Goal: Find specific page/section: Find specific page/section

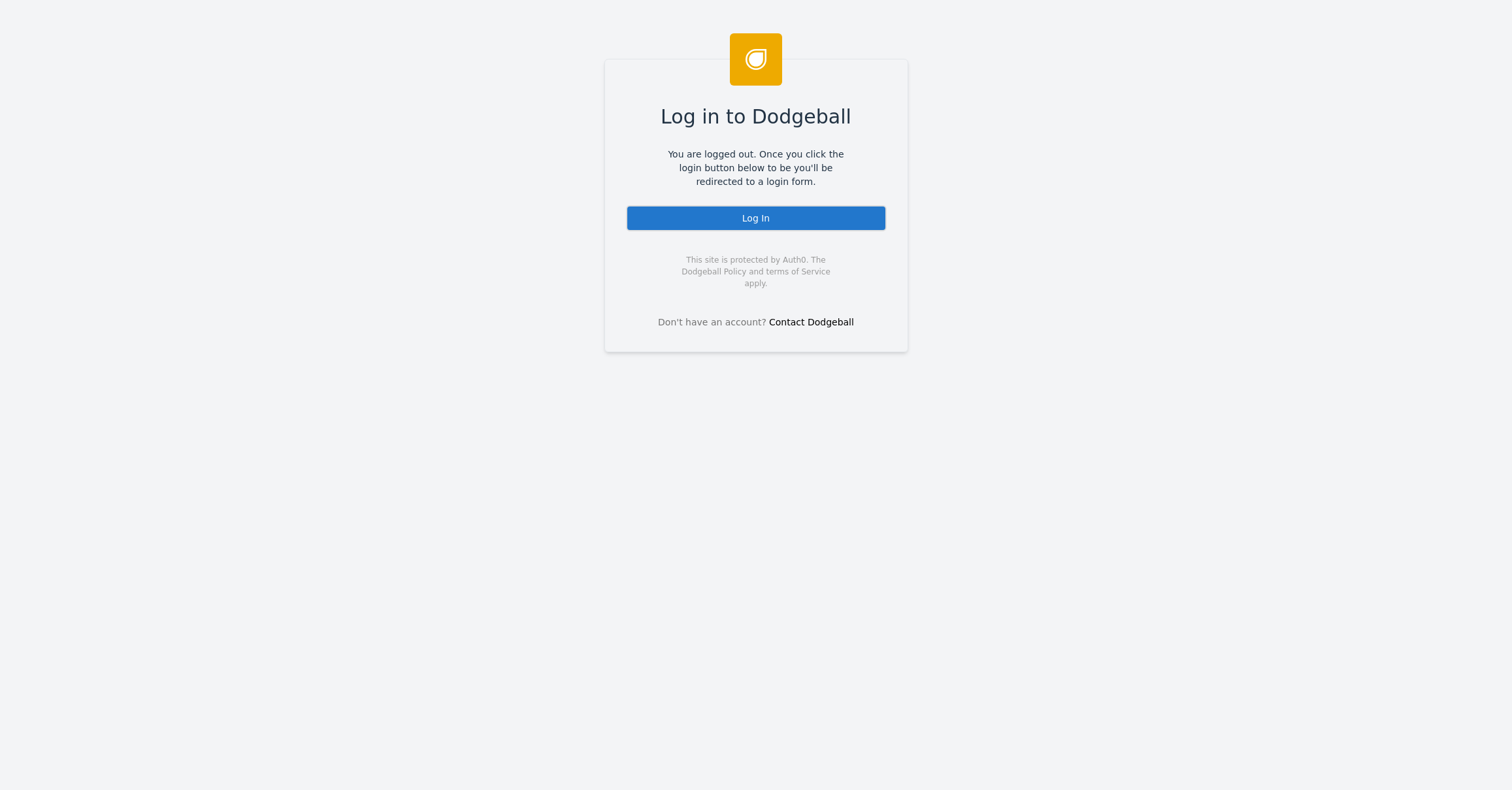
click at [826, 224] on div "Log In" at bounding box center [756, 218] width 260 height 26
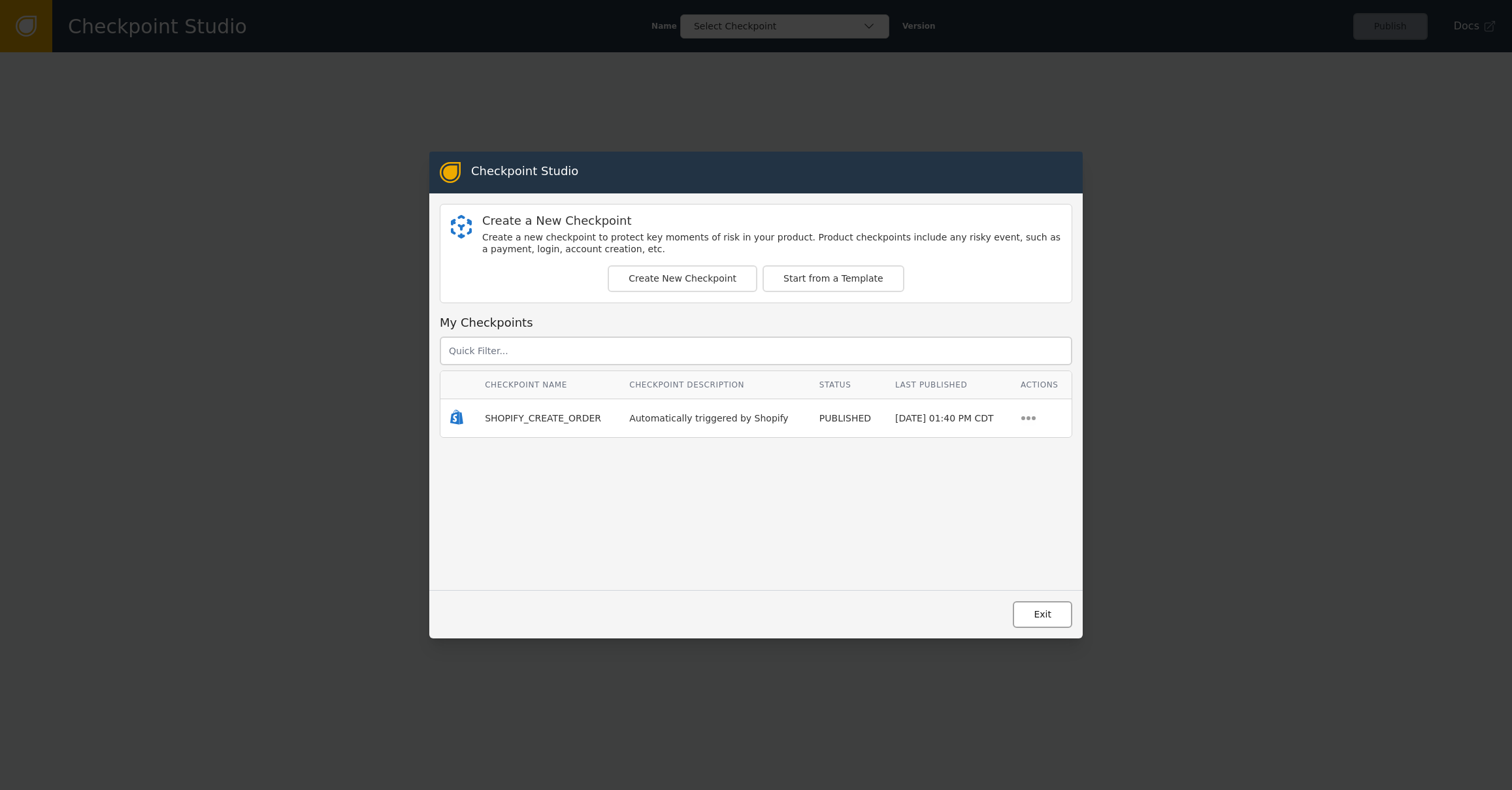
click at [1052, 611] on button "Exit" at bounding box center [1043, 614] width 60 height 27
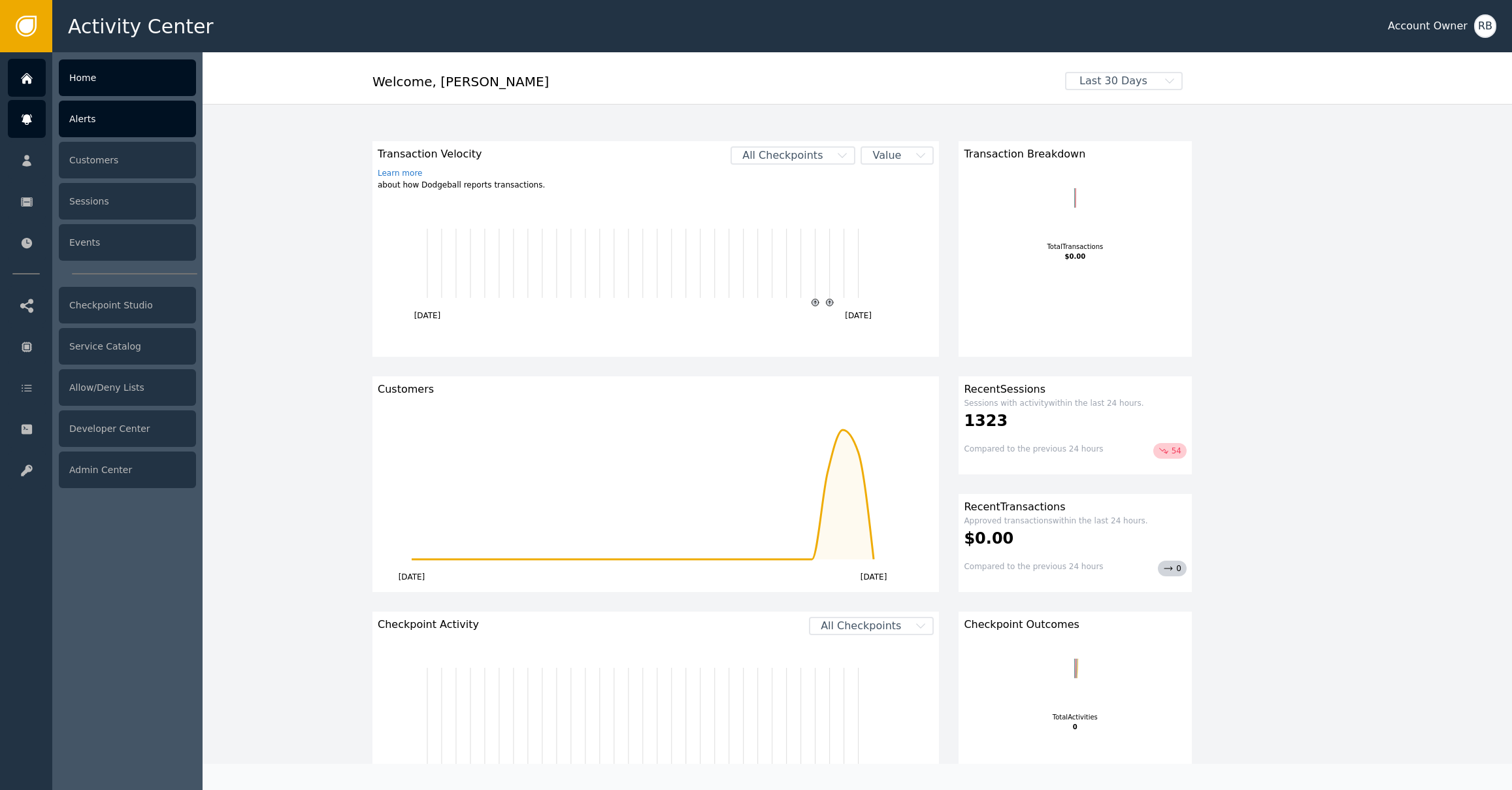
click at [99, 127] on div "Alerts" at bounding box center [128, 118] width 138 height 36
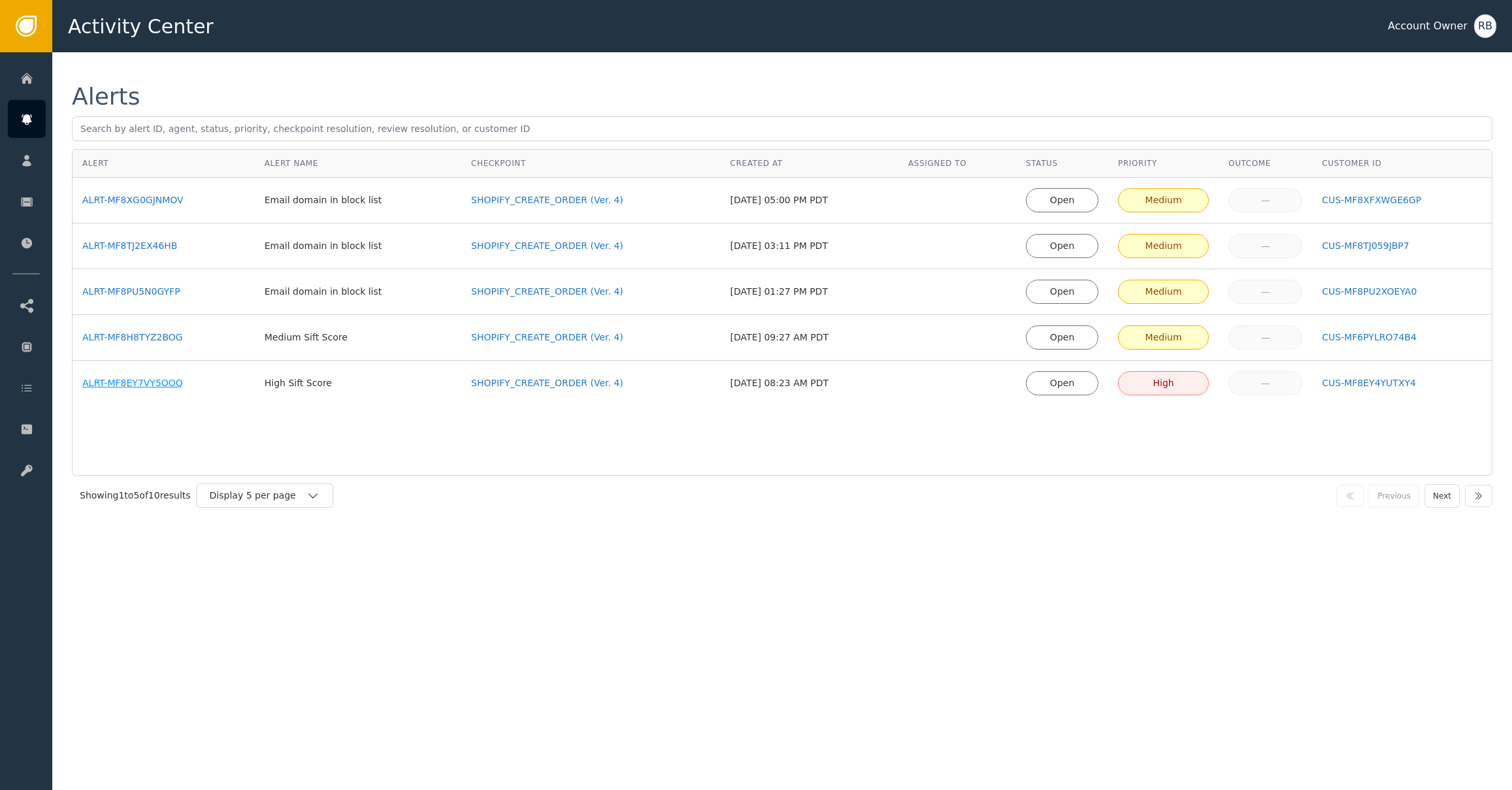
click at [154, 386] on div "ALRT-MF8EY7VY5OOQ" at bounding box center [163, 382] width 163 height 14
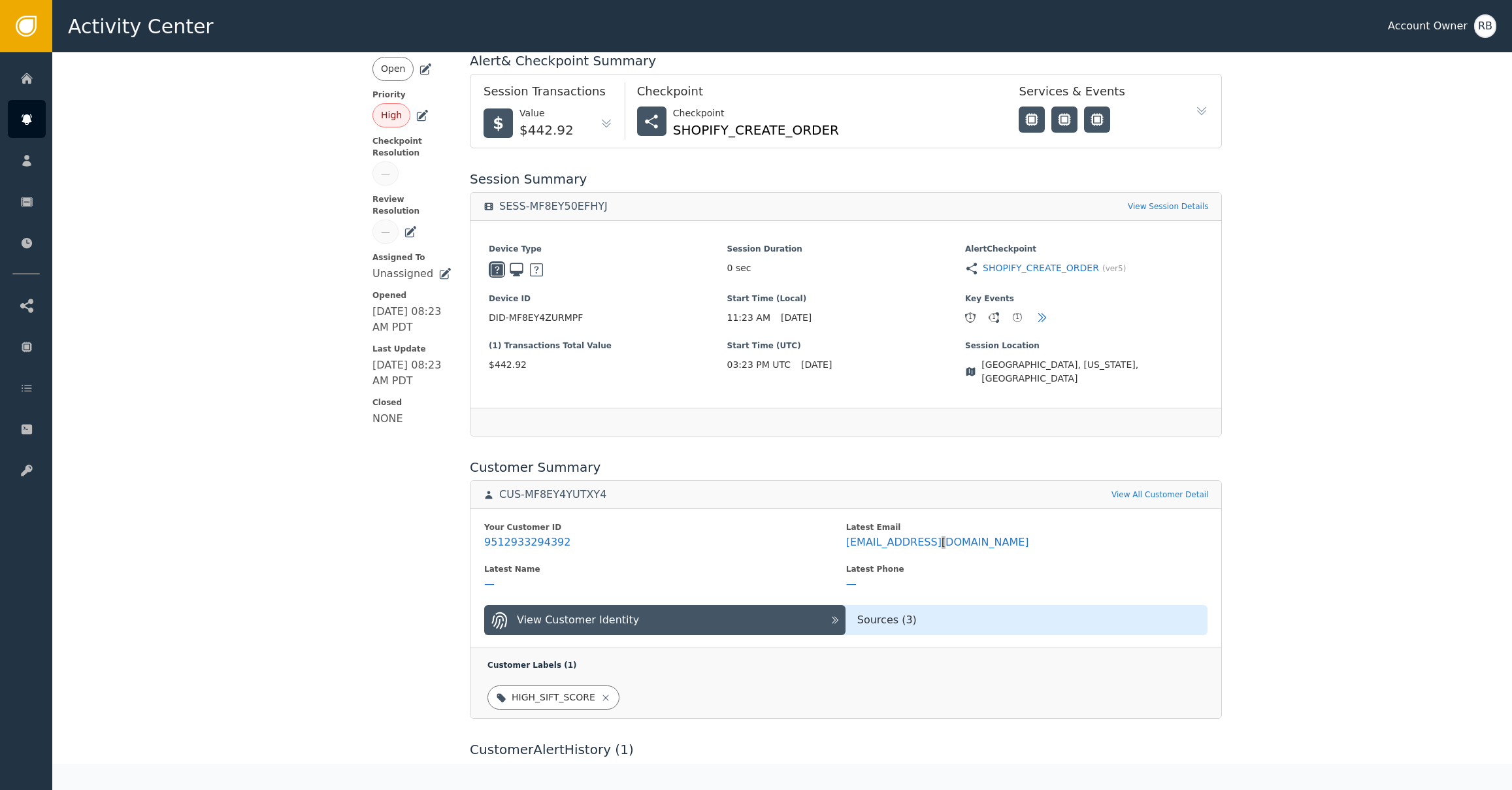
scroll to position [135, 0]
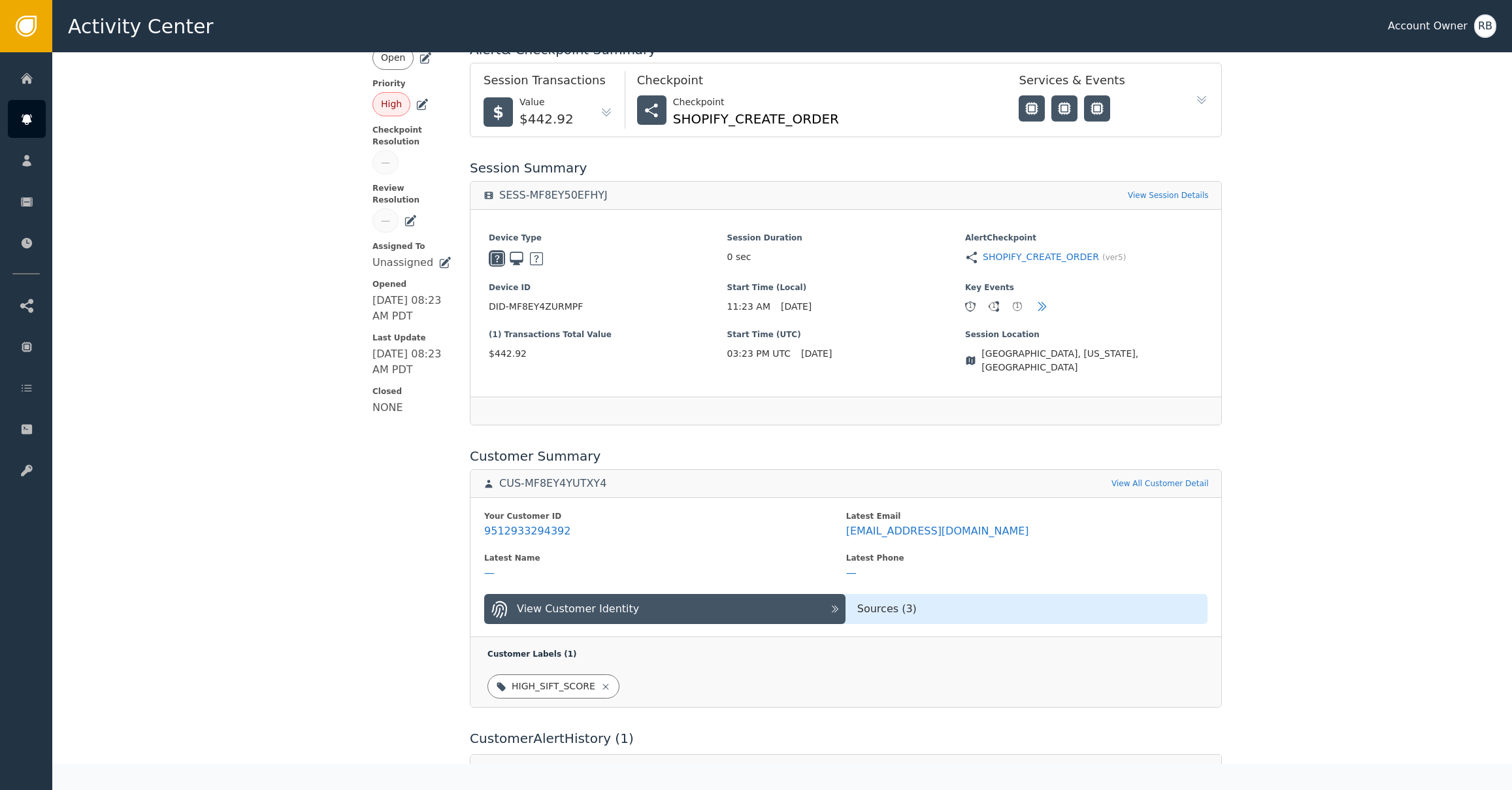
click at [1020, 552] on div "Latest Phone" at bounding box center [1027, 558] width 362 height 12
click at [950, 489] on icon at bounding box center [954, 488] width 9 height 11
